Goal: Information Seeking & Learning: Find specific fact

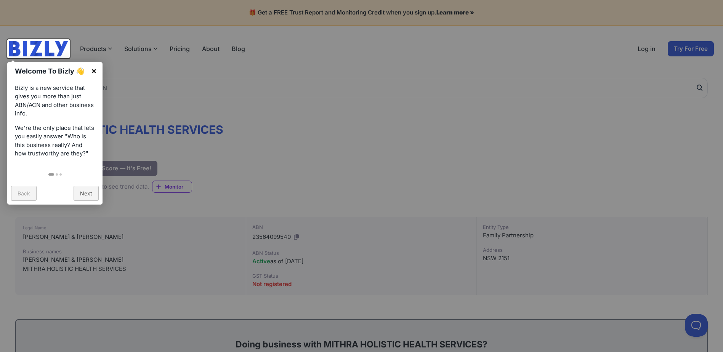
drag, startPoint x: 95, startPoint y: 71, endPoint x: 106, endPoint y: 76, distance: 12.3
click at [94, 71] on link "×" at bounding box center [93, 70] width 17 height 17
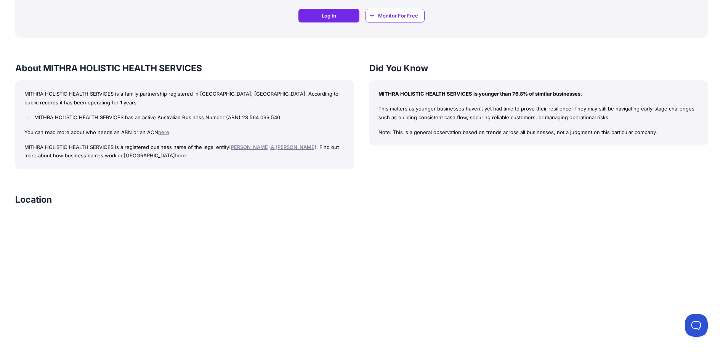
scroll to position [648, 0]
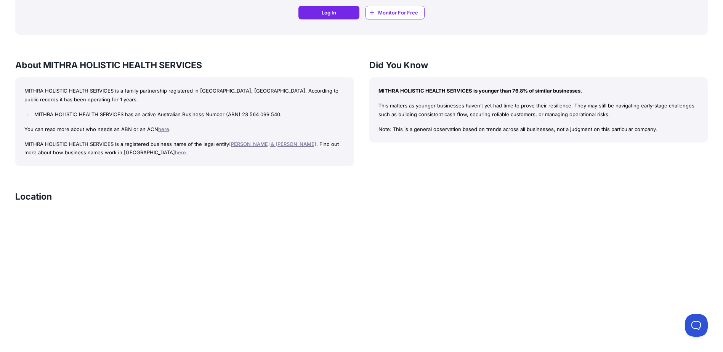
drag, startPoint x: 238, startPoint y: 144, endPoint x: 237, endPoint y: 156, distance: 11.9
click at [238, 144] on link "[PERSON_NAME] & [PERSON_NAME]" at bounding box center [272, 144] width 87 height 6
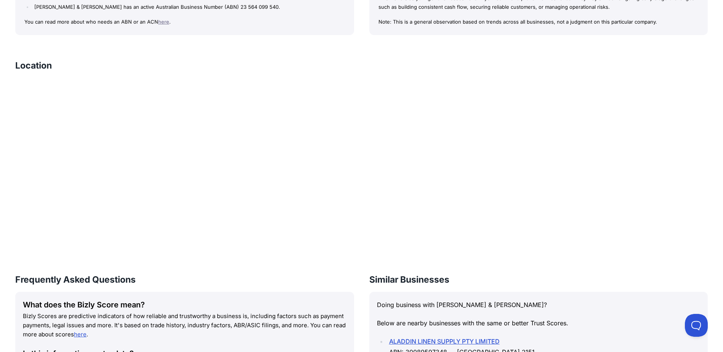
scroll to position [800, 0]
